Goal: Task Accomplishment & Management: Complete application form

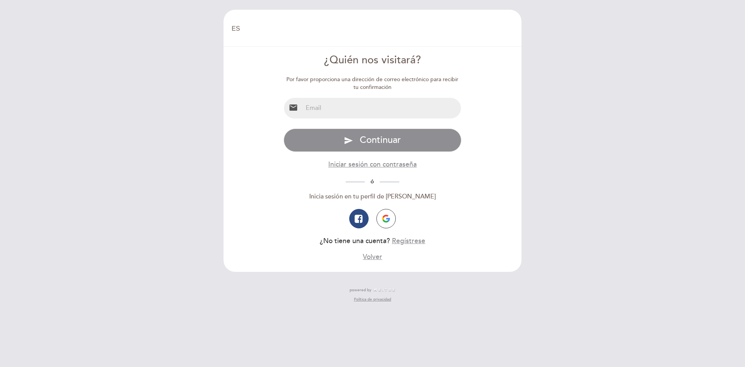
select select "es"
click at [359, 114] on input "email" at bounding box center [382, 108] width 159 height 21
type input "[EMAIL_ADDRESS][DOMAIN_NAME]"
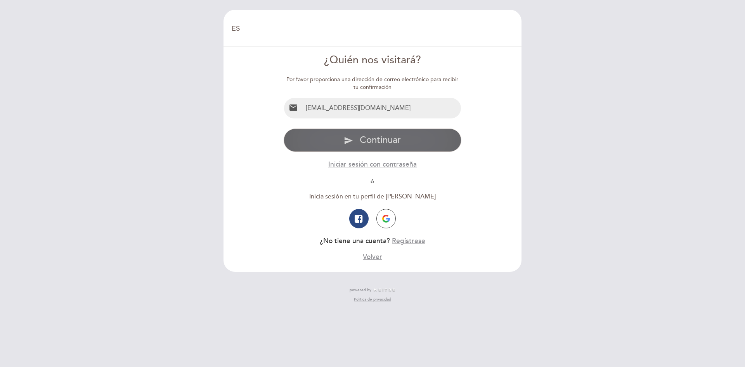
click at [377, 140] on span "Continuar" at bounding box center [380, 139] width 41 height 11
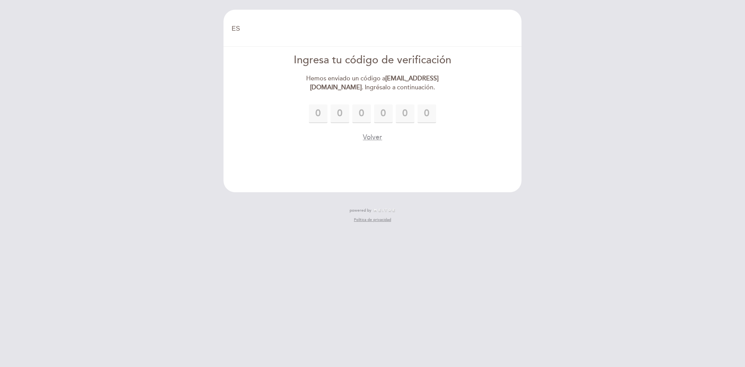
type input "8"
type input "6"
type input "2"
type input "1"
type input "2"
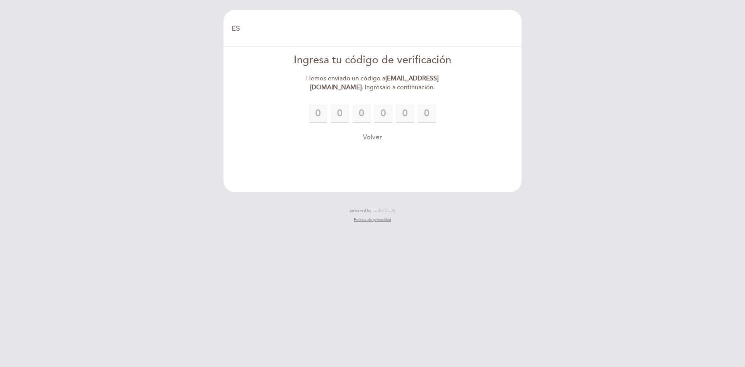
type input "1"
click at [467, 141] on form "Ingresa tu código de verificación Hemos enviado un código a [EMAIL_ADDRESS][DOM…" at bounding box center [372, 97] width 287 height 89
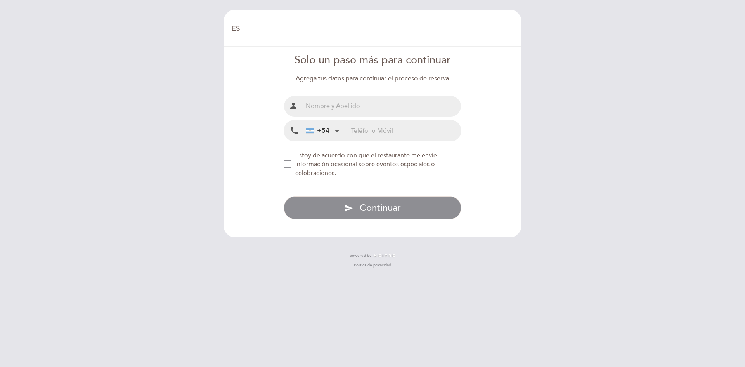
click at [361, 102] on input "text" at bounding box center [382, 106] width 159 height 21
type input "[PERSON_NAME]"
click at [362, 128] on input "tel" at bounding box center [406, 130] width 110 height 21
type input "1132810872"
click at [288, 164] on div "NEW_MODAL_AGREE_RESTAURANT_SEND_OCCASIONAL_INFO" at bounding box center [288, 164] width 8 height 8
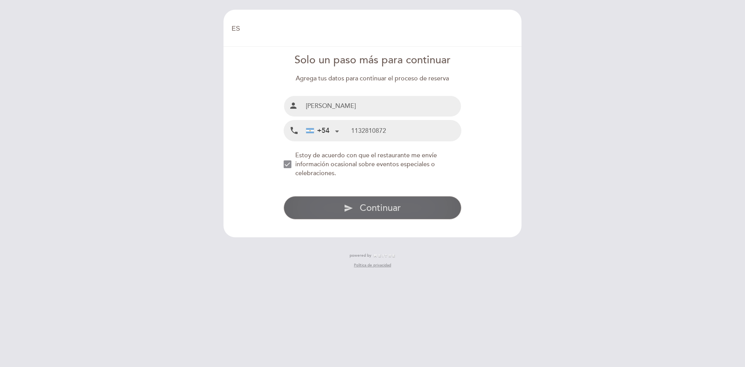
click at [404, 215] on button "send Continuar" at bounding box center [373, 207] width 178 height 23
